Goal: Browse casually: Explore the website without a specific task or goal

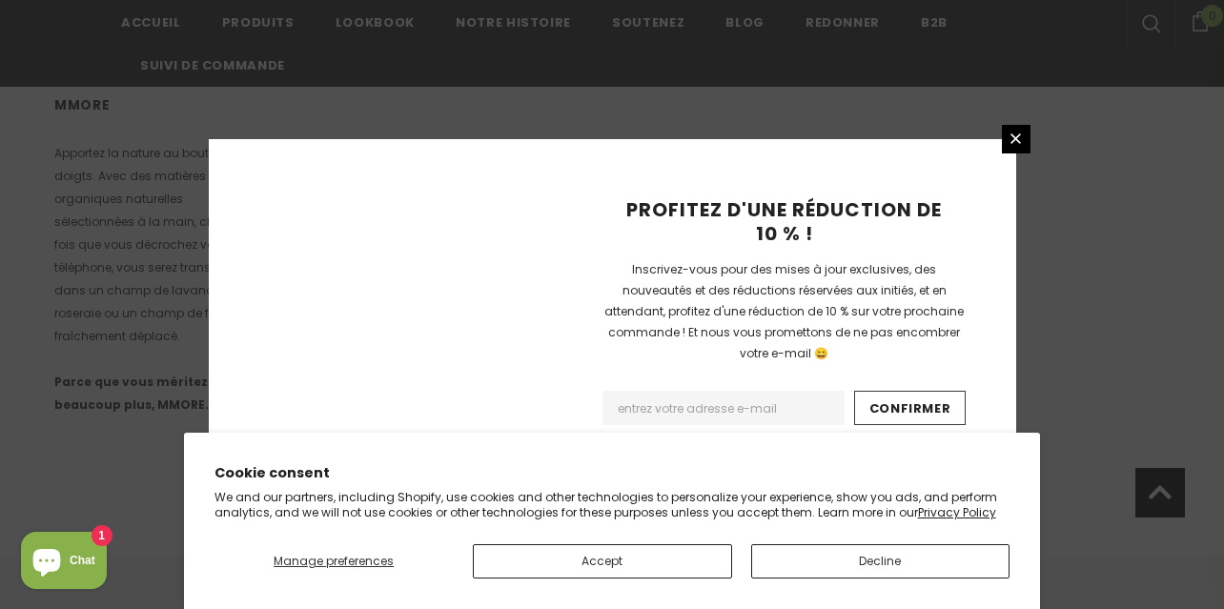
scroll to position [1430, 0]
